Goal: Information Seeking & Learning: Learn about a topic

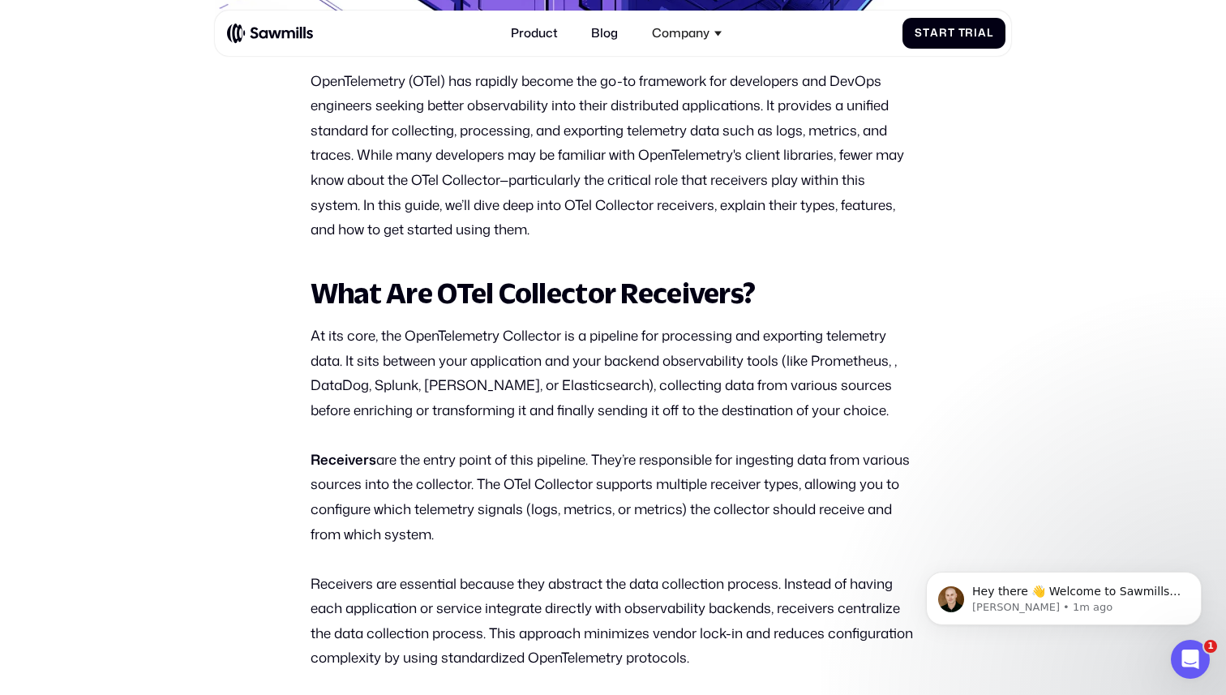
scroll to position [708, 0]
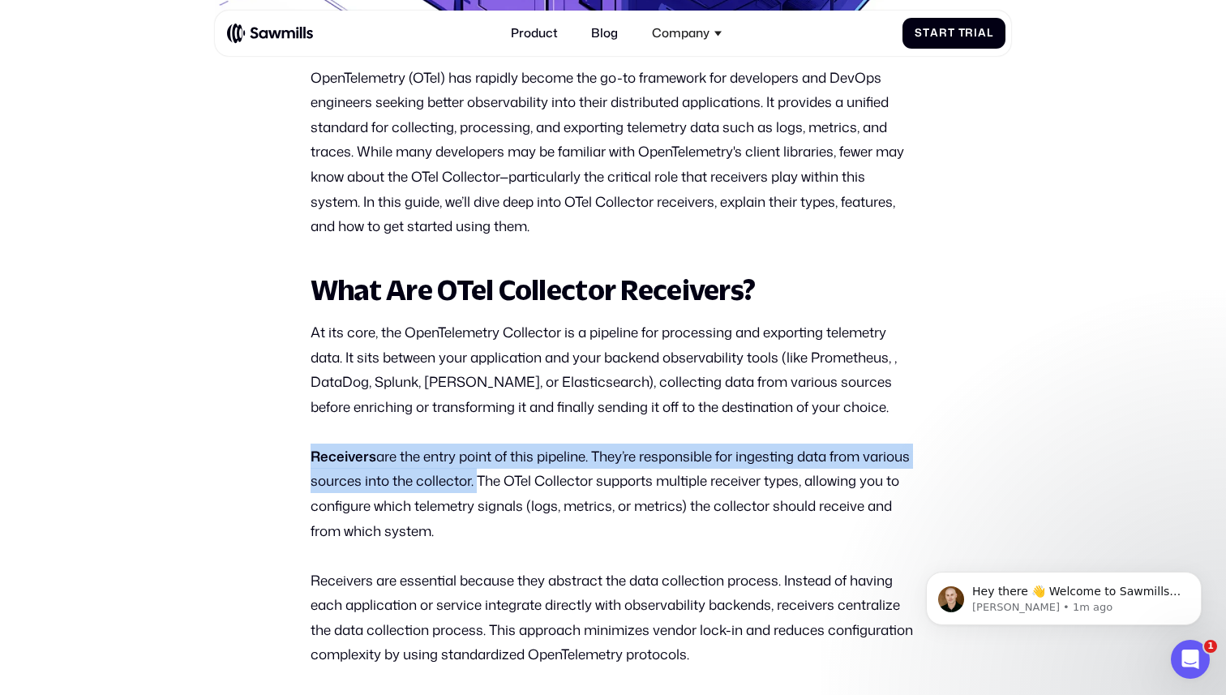
drag, startPoint x: 293, startPoint y: 447, endPoint x: 522, endPoint y: 473, distance: 230.1
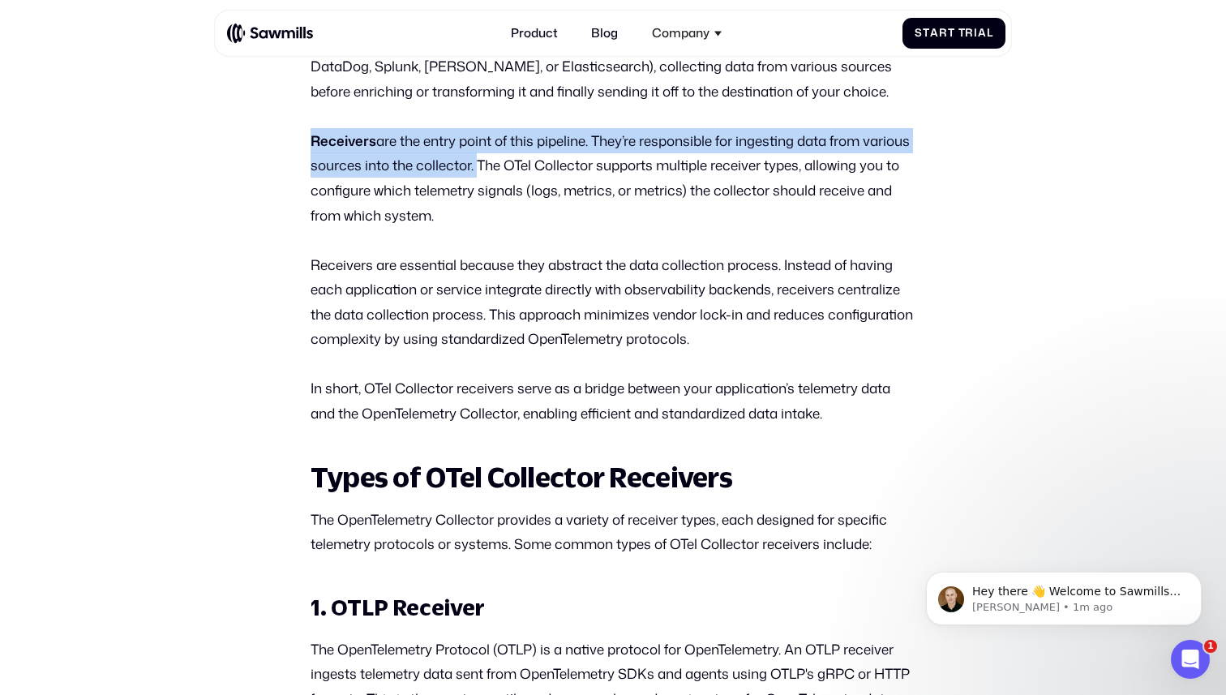
scroll to position [934, 0]
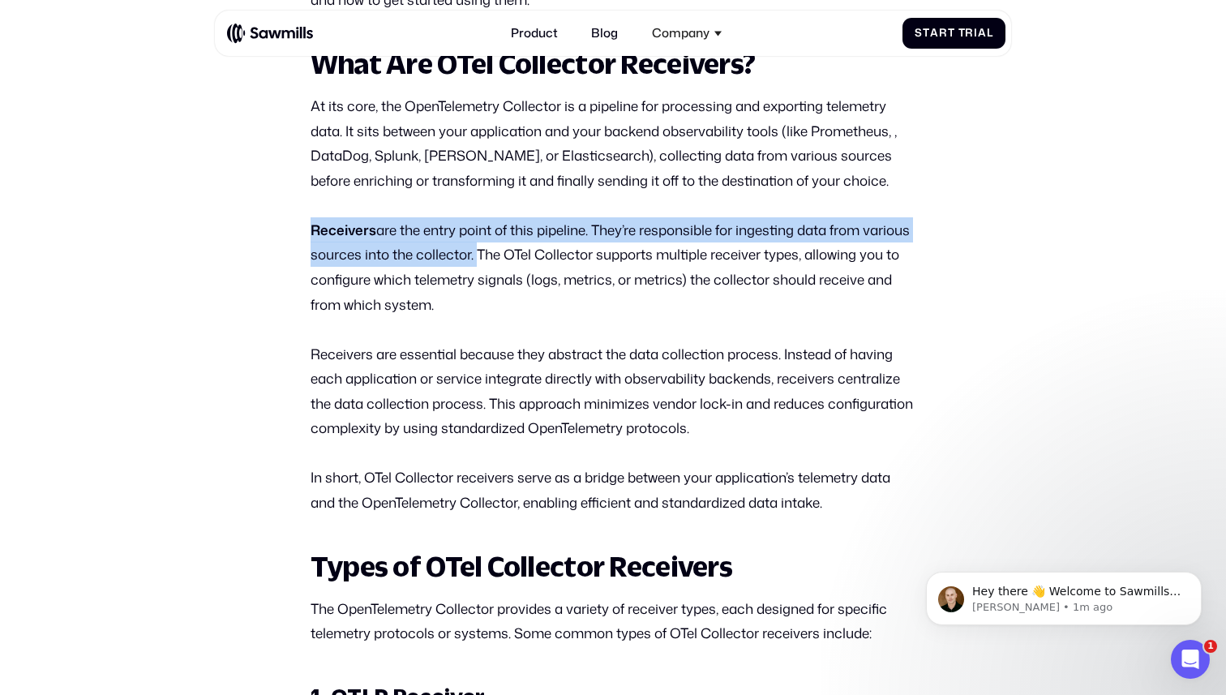
copy p "Receivers are the entry point of this pipeline. They’re responsible for ingesti…"
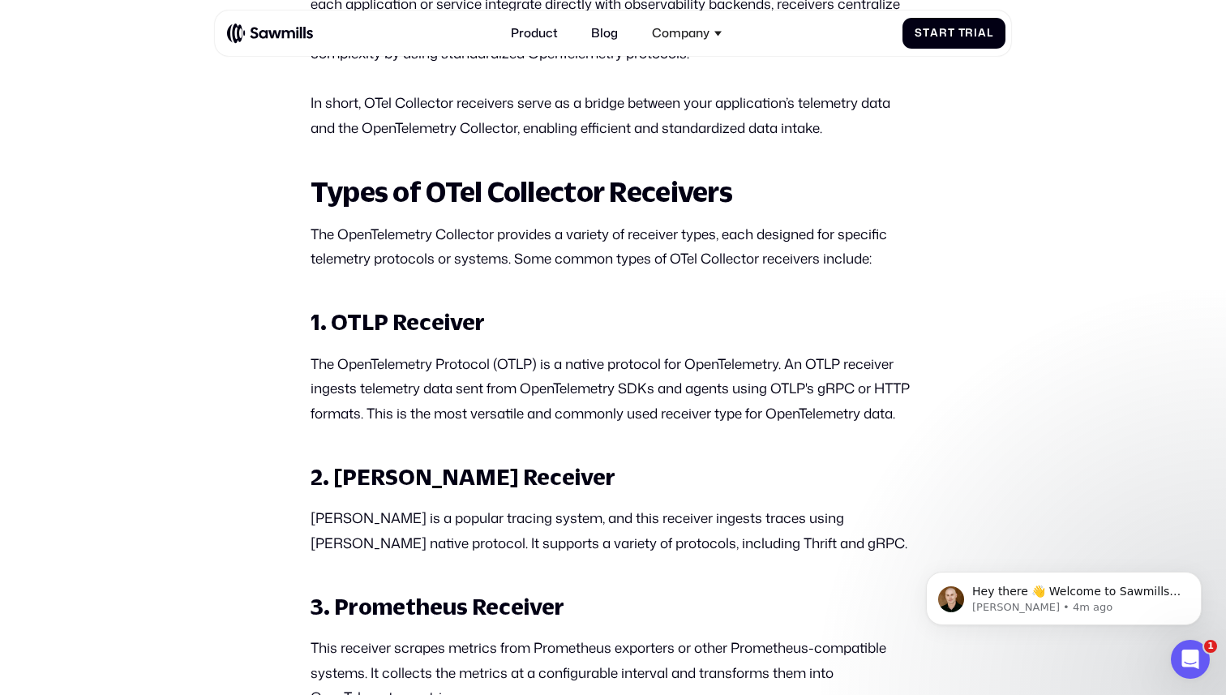
scroll to position [1307, 0]
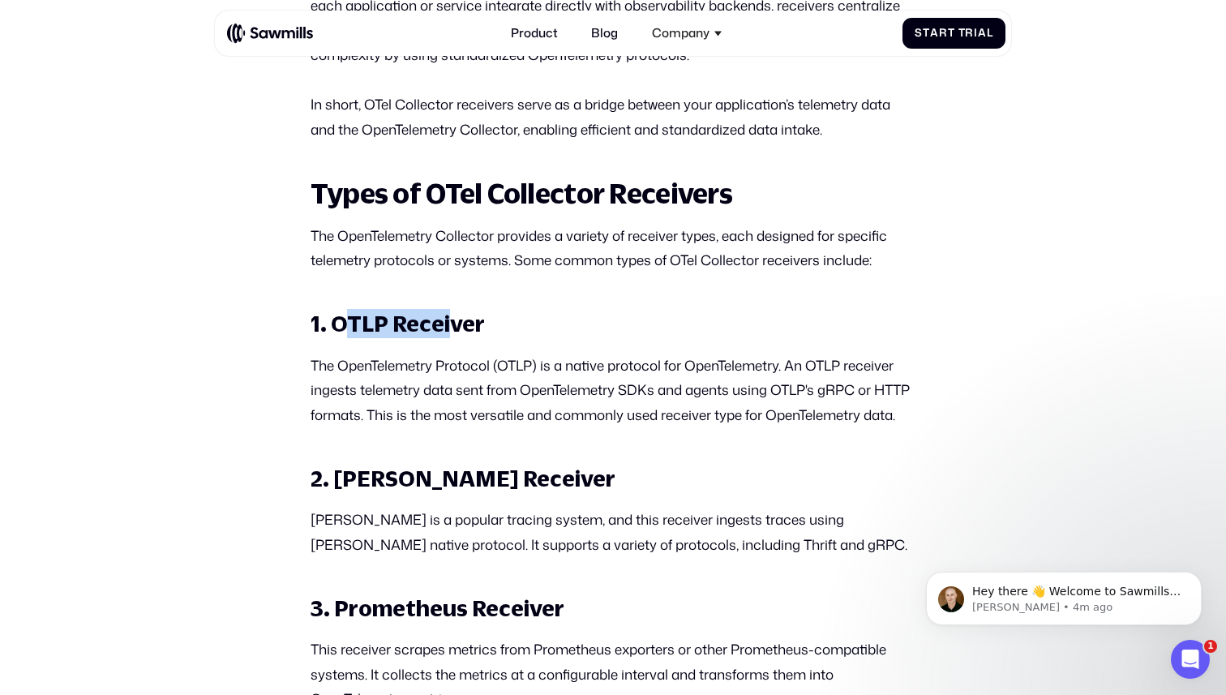
drag, startPoint x: 367, startPoint y: 326, endPoint x: 449, endPoint y: 333, distance: 82.2
click at [449, 333] on strong "1. OTLP Receiver" at bounding box center [397, 323] width 174 height 26
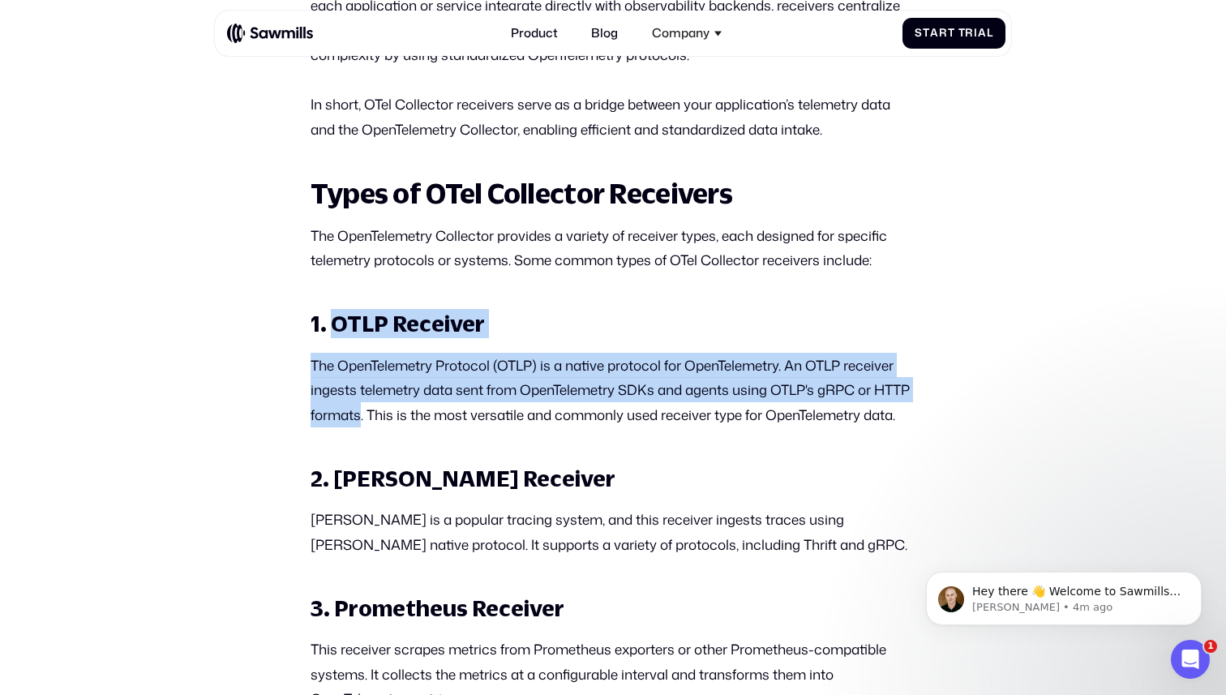
drag, startPoint x: 400, startPoint y: 417, endPoint x: 328, endPoint y: 335, distance: 109.2
copy div "OTLP Receiver The OpenTelemetry Protocol (OTLP) is a native protocol for OpenTe…"
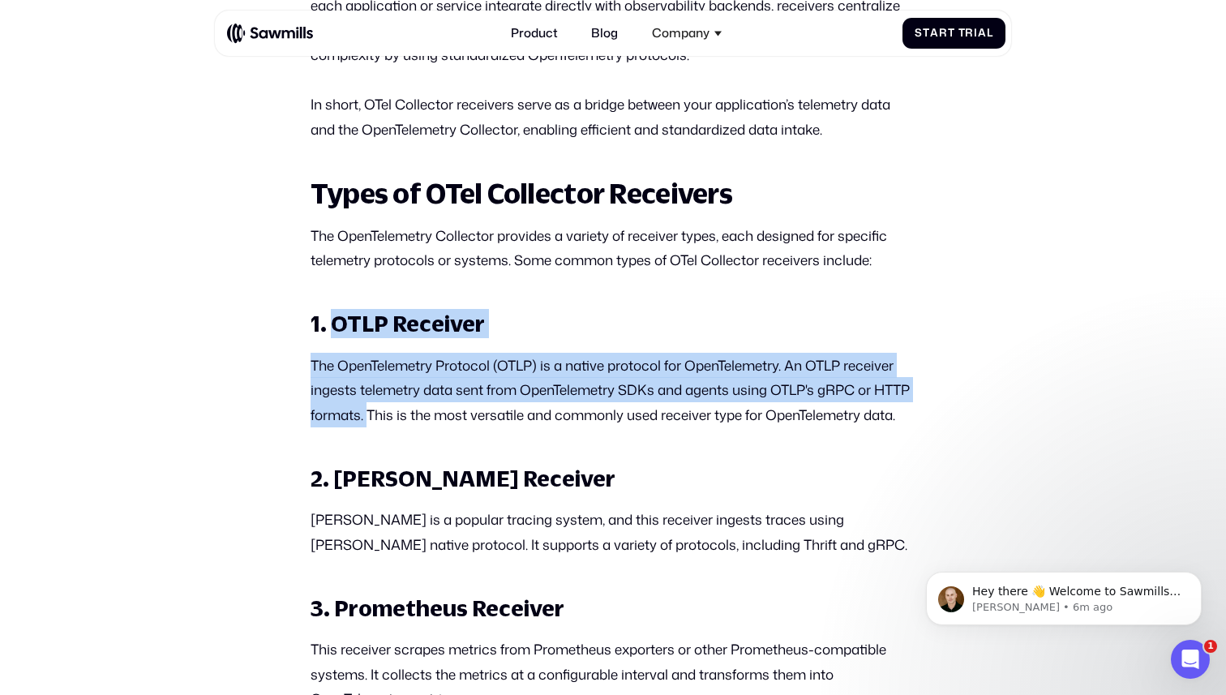
drag, startPoint x: 334, startPoint y: 312, endPoint x: 407, endPoint y: 404, distance: 117.1
copy div "OTLP Receiver The OpenTelemetry Protocol (OTLP) is a native protocol for OpenTe…"
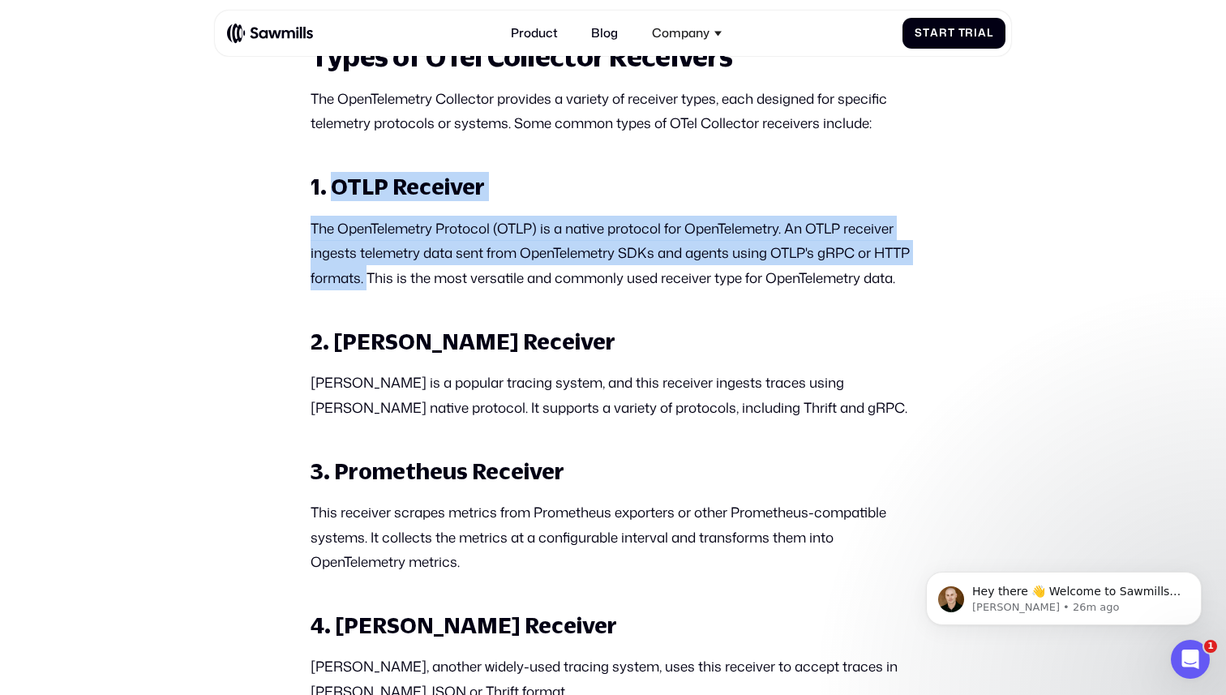
scroll to position [1362, 0]
